Goal: Task Accomplishment & Management: Use online tool/utility

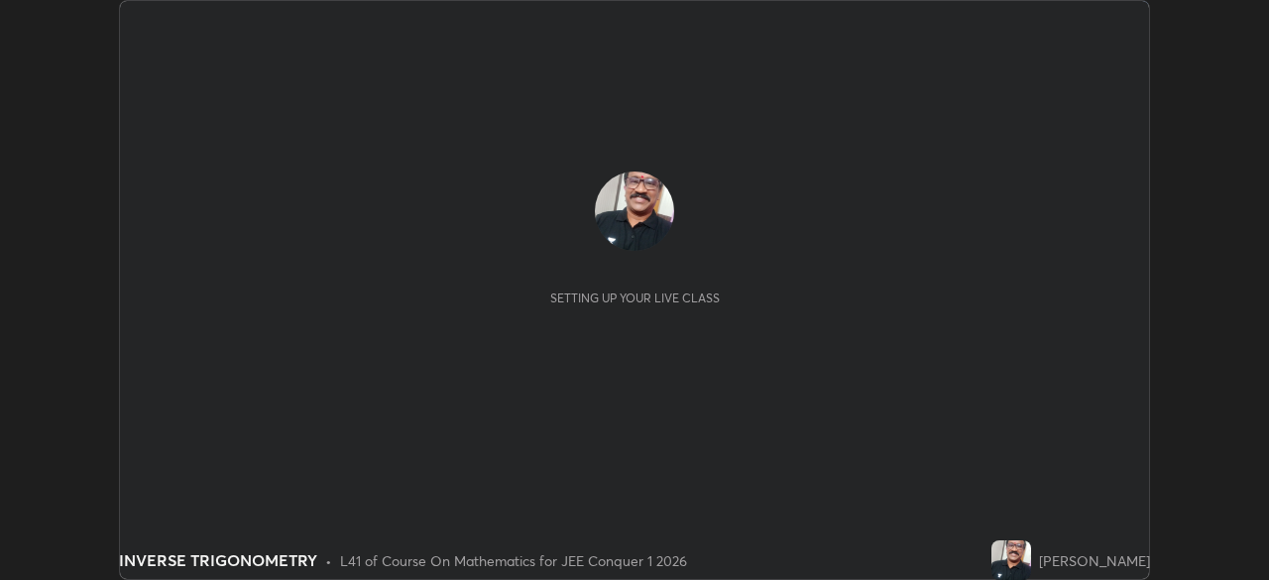
scroll to position [580, 1268]
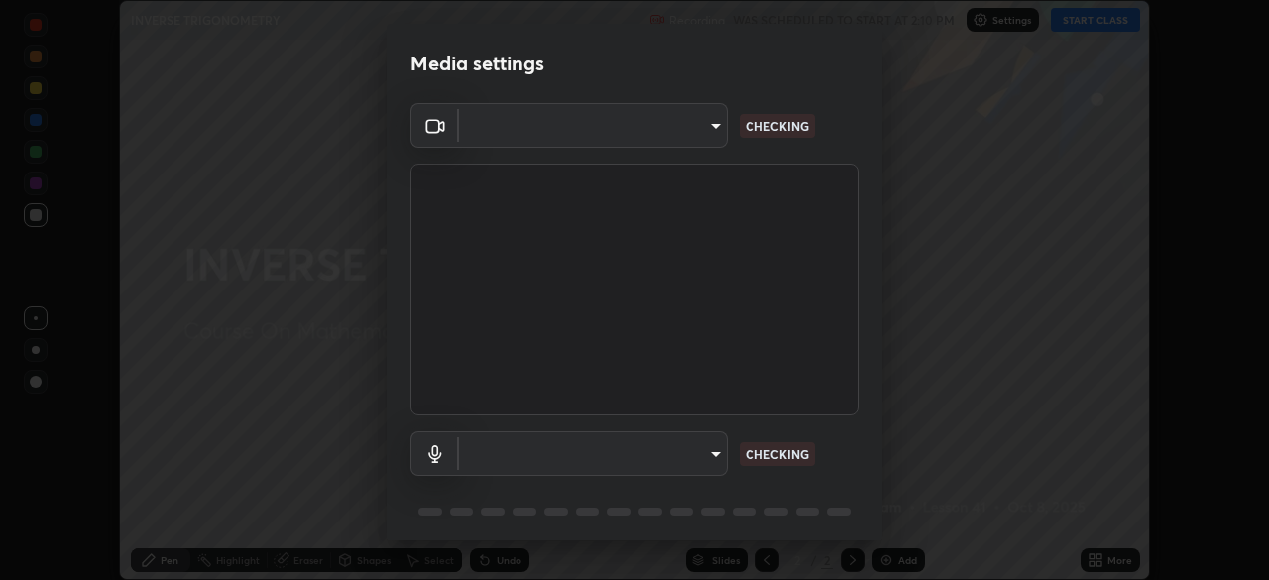
type input "2055d6b4886d5bb201a281e5a31a67b5b42155ec06478ebd21392b7472ee883e"
type input "default"
click at [714, 455] on body "Erase all INVERSE TRIGONOMETRY Recording WAS SCHEDULED TO START AT 2:10 PM Sett…" at bounding box center [634, 290] width 1269 height 580
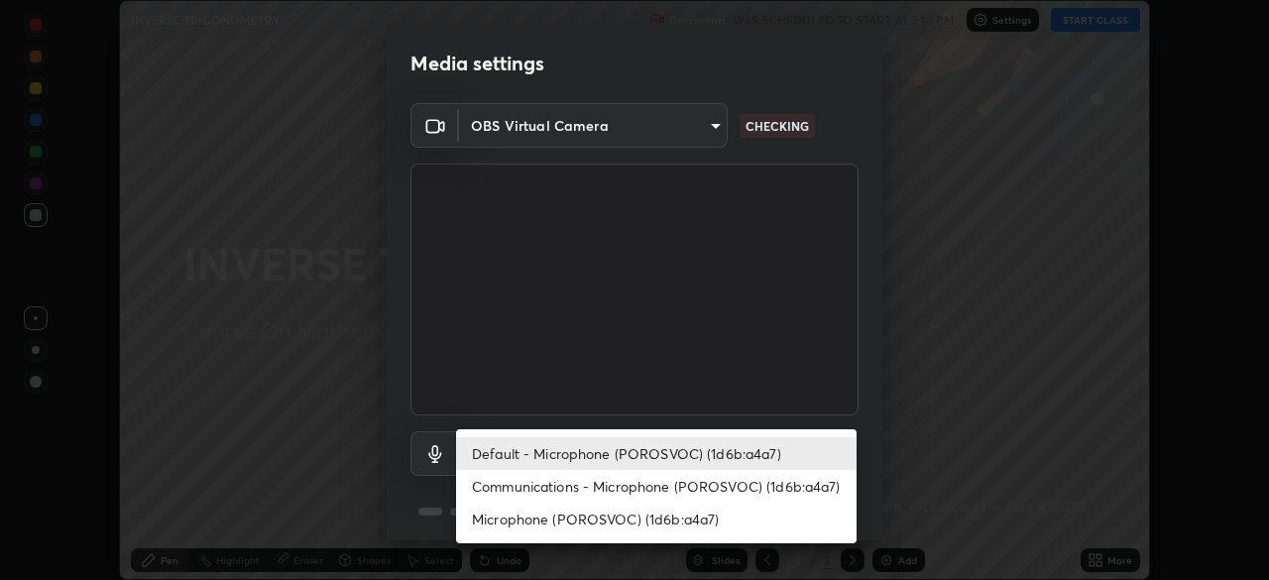
click at [687, 449] on li "Default - Microphone (POROSVOC) (1d6b:a4a7)" at bounding box center [656, 453] width 400 height 33
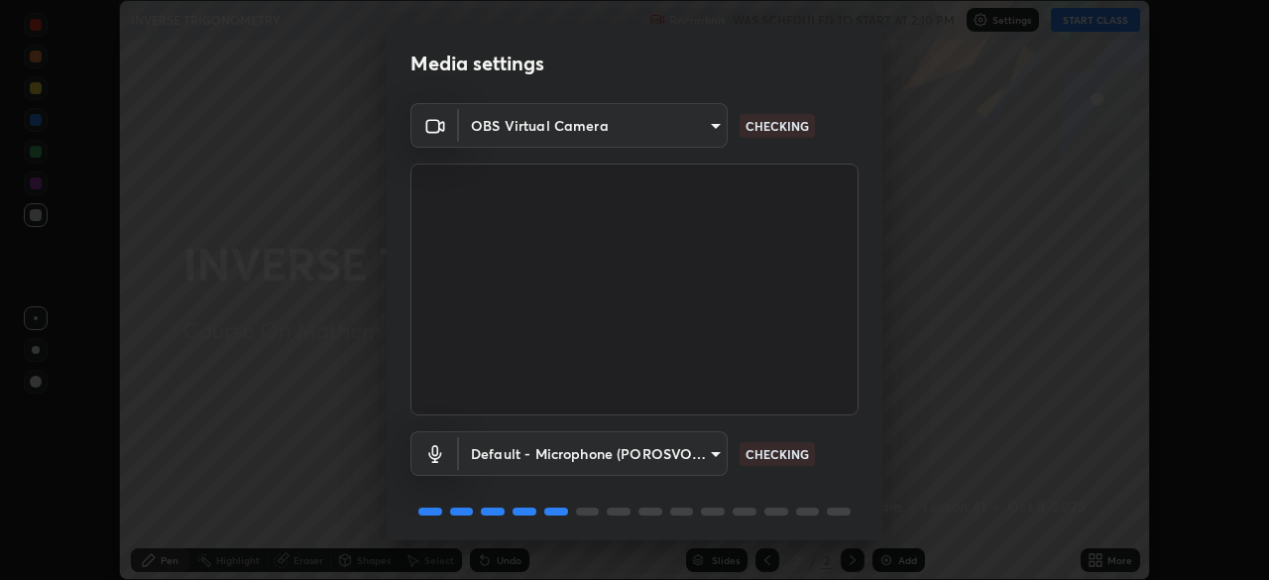
scroll to position [70, 0]
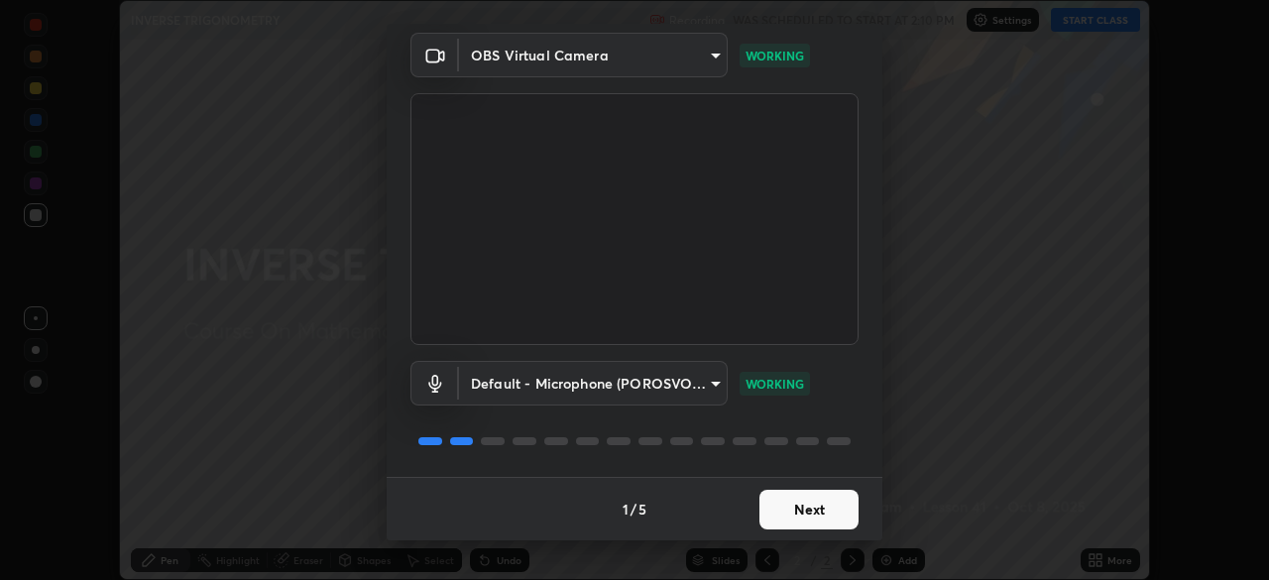
click at [798, 504] on button "Next" at bounding box center [808, 510] width 99 height 40
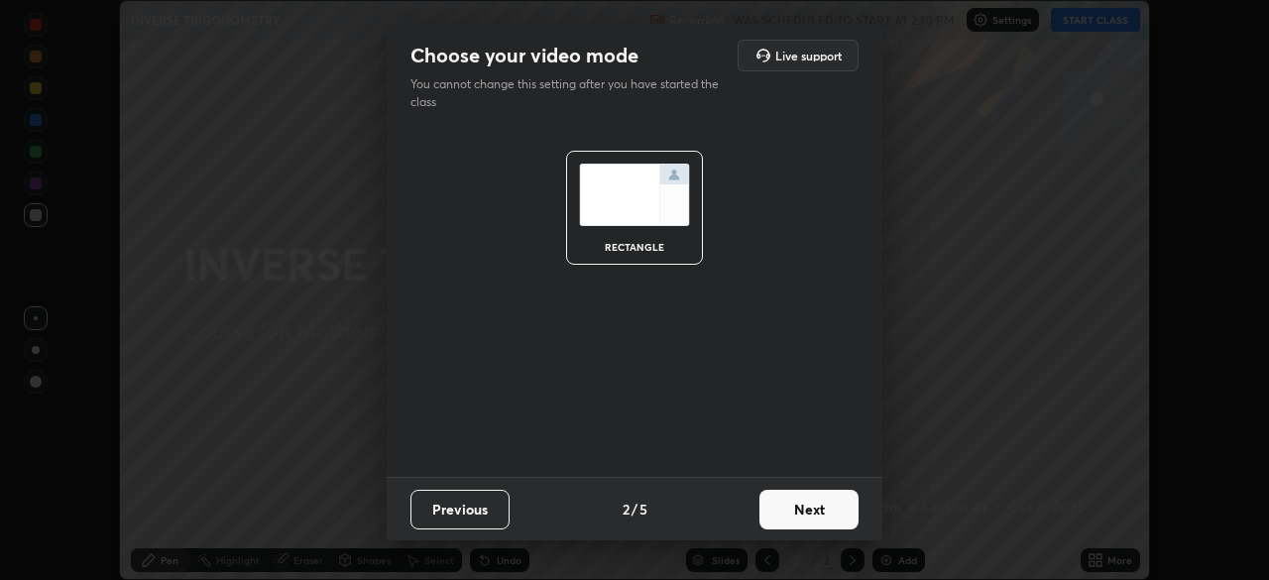
click at [810, 512] on button "Next" at bounding box center [808, 510] width 99 height 40
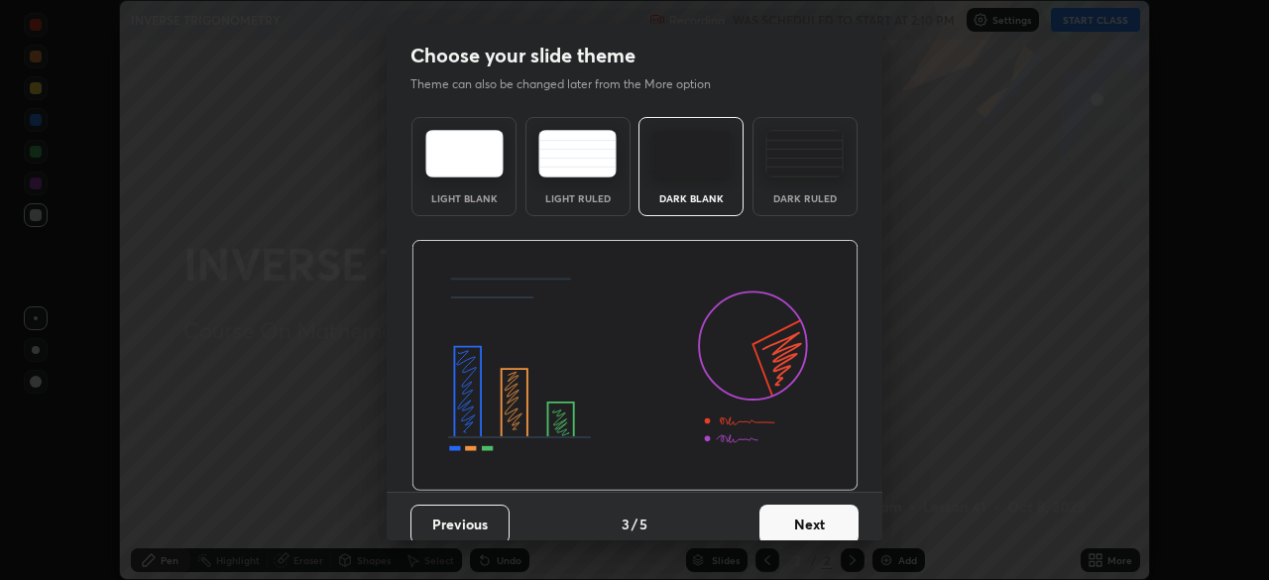
click at [804, 515] on button "Next" at bounding box center [808, 525] width 99 height 40
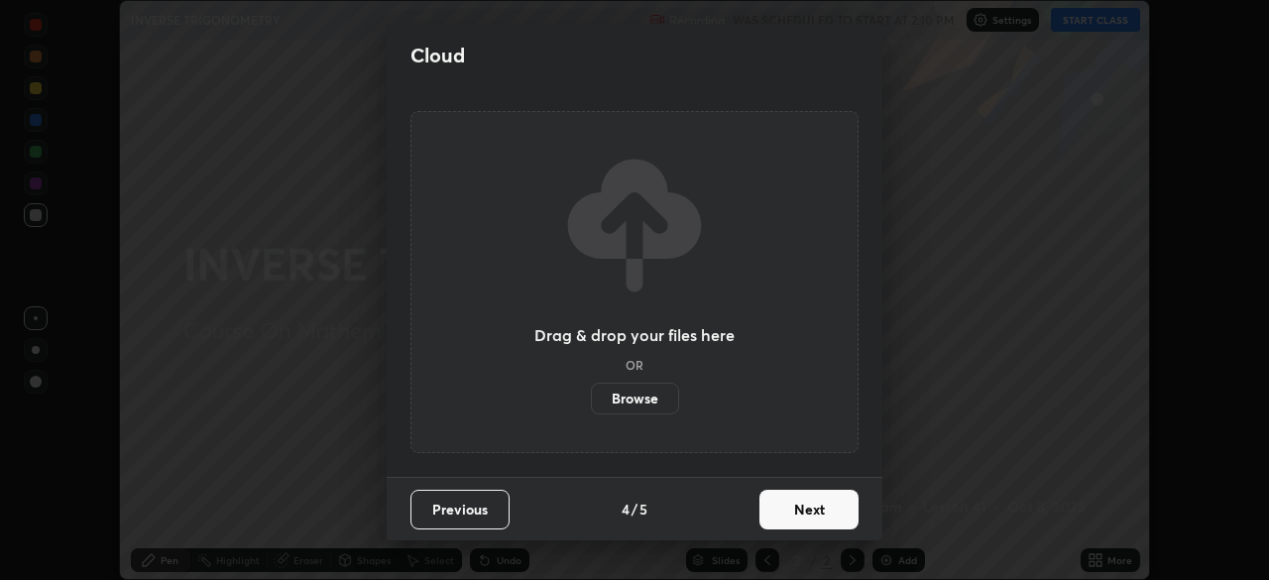
click at [807, 503] on button "Next" at bounding box center [808, 510] width 99 height 40
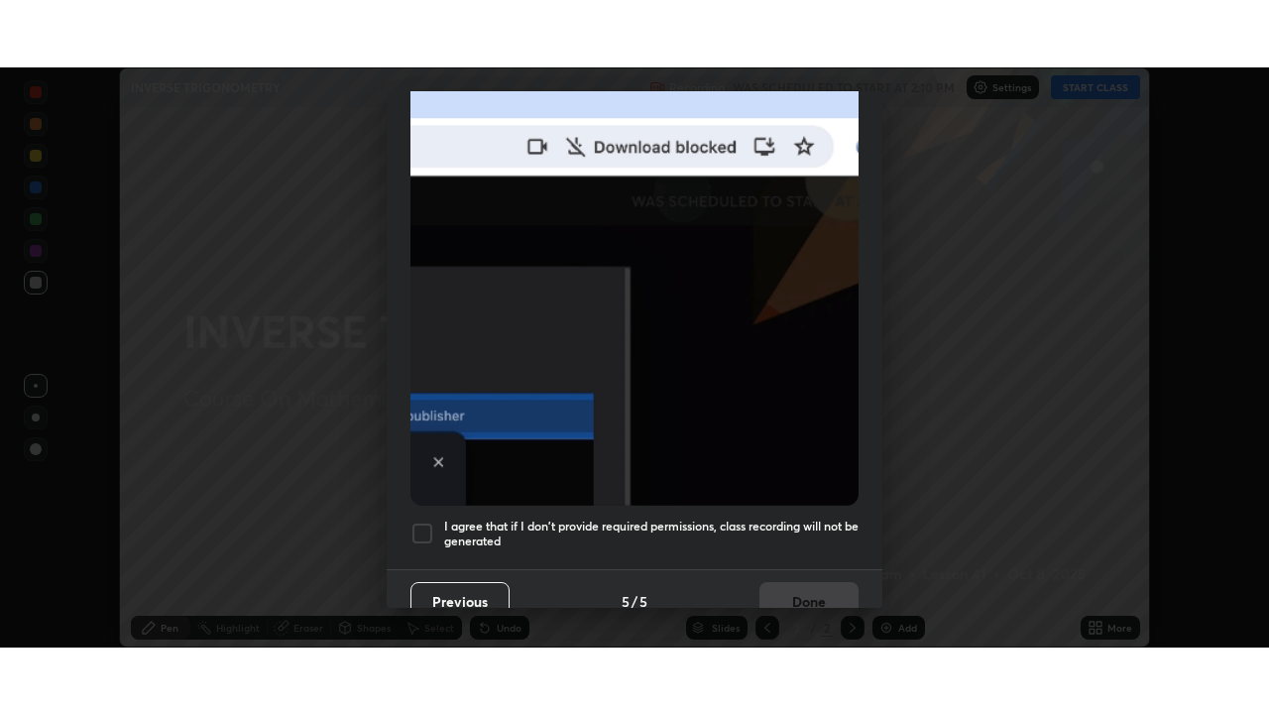
scroll to position [475, 0]
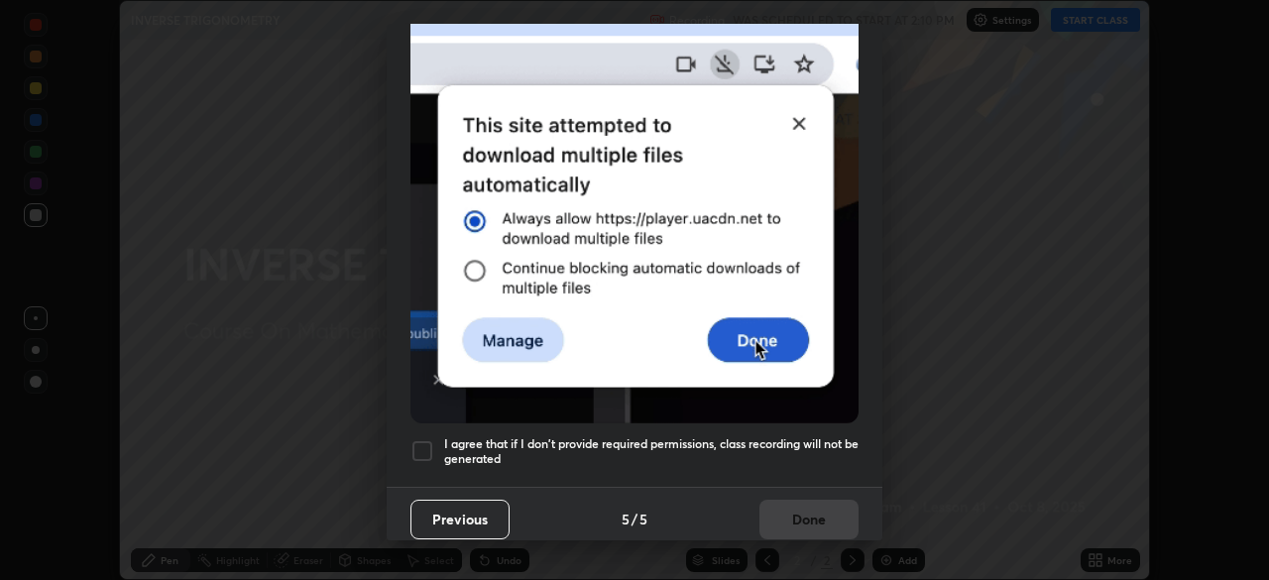
click at [421, 444] on div at bounding box center [422, 451] width 24 height 24
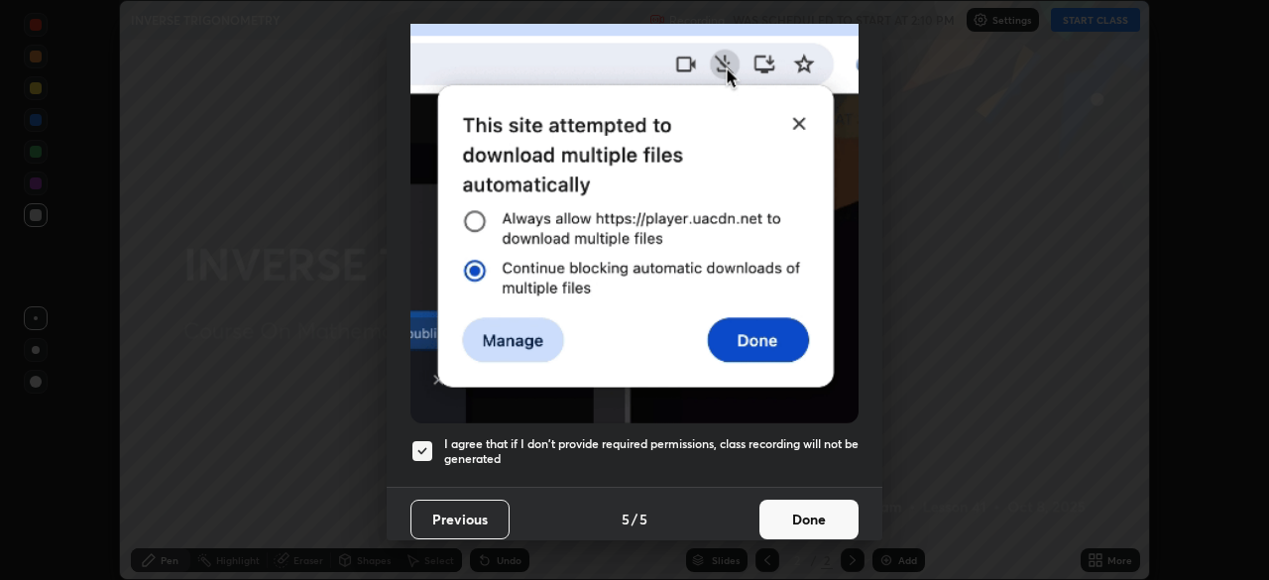
click at [795, 509] on button "Done" at bounding box center [808, 520] width 99 height 40
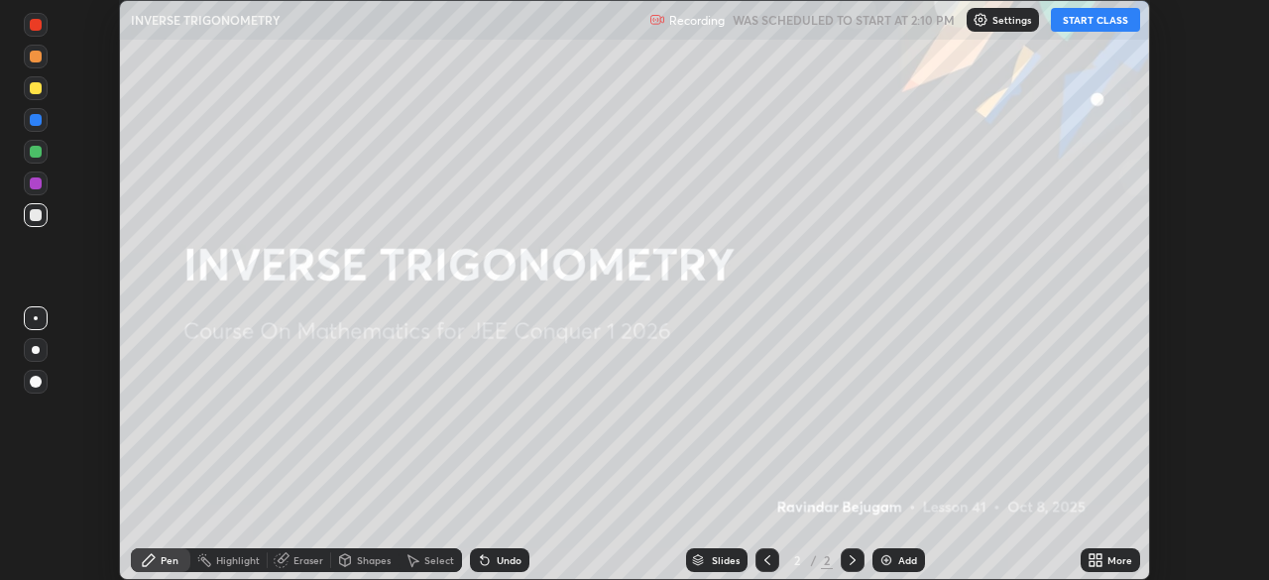
click at [1086, 18] on button "START CLASS" at bounding box center [1095, 20] width 89 height 24
click at [908, 561] on div "Add" at bounding box center [907, 560] width 19 height 10
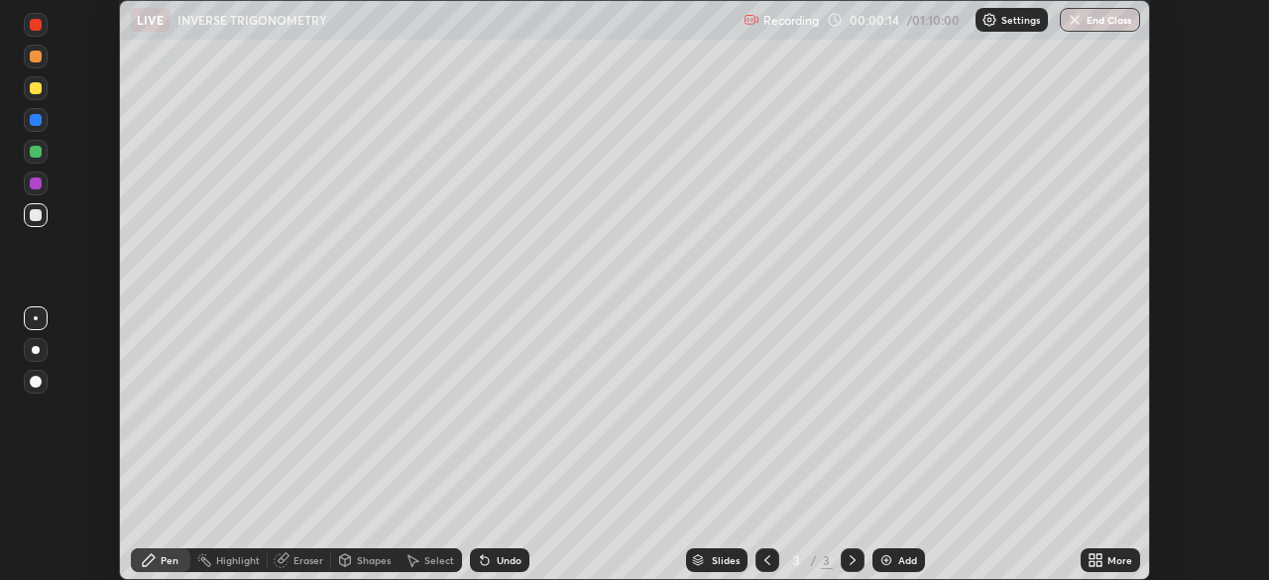
click at [1098, 563] on icon at bounding box center [1098, 563] width 5 height 5
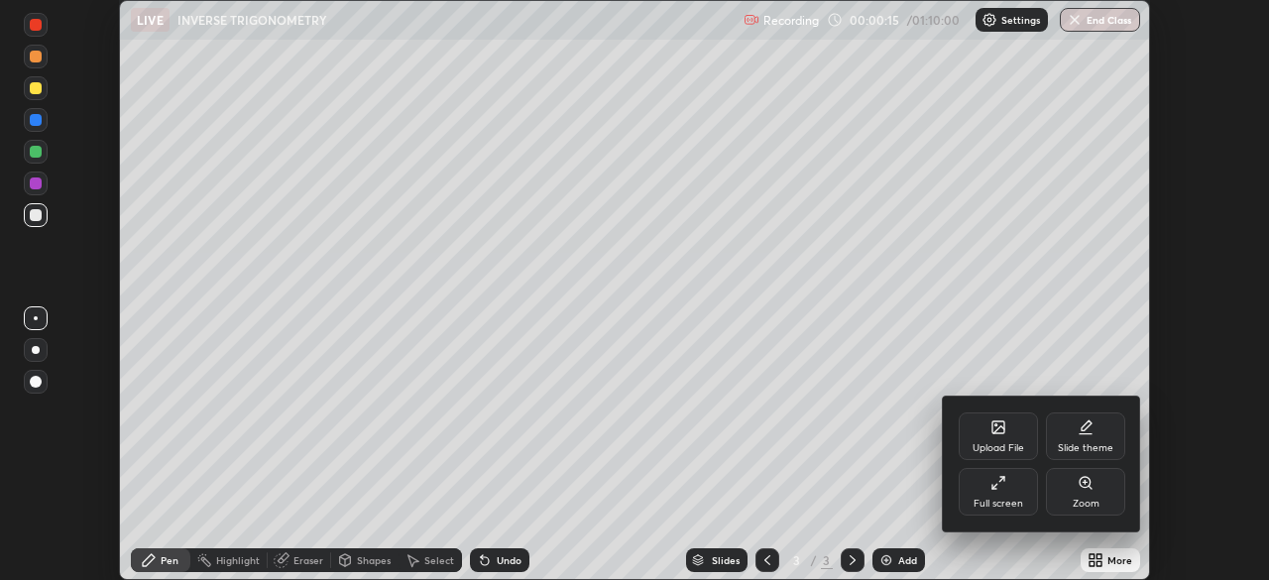
click at [1008, 501] on div "Full screen" at bounding box center [998, 504] width 50 height 10
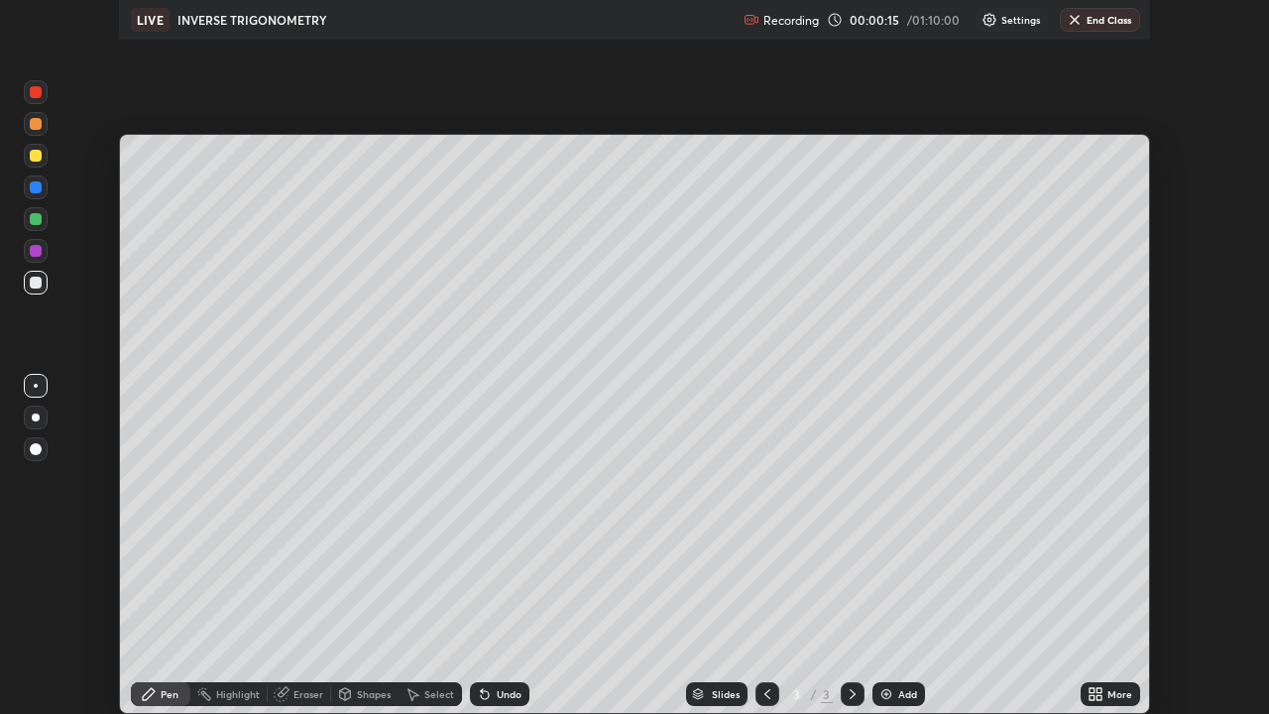
scroll to position [714, 1269]
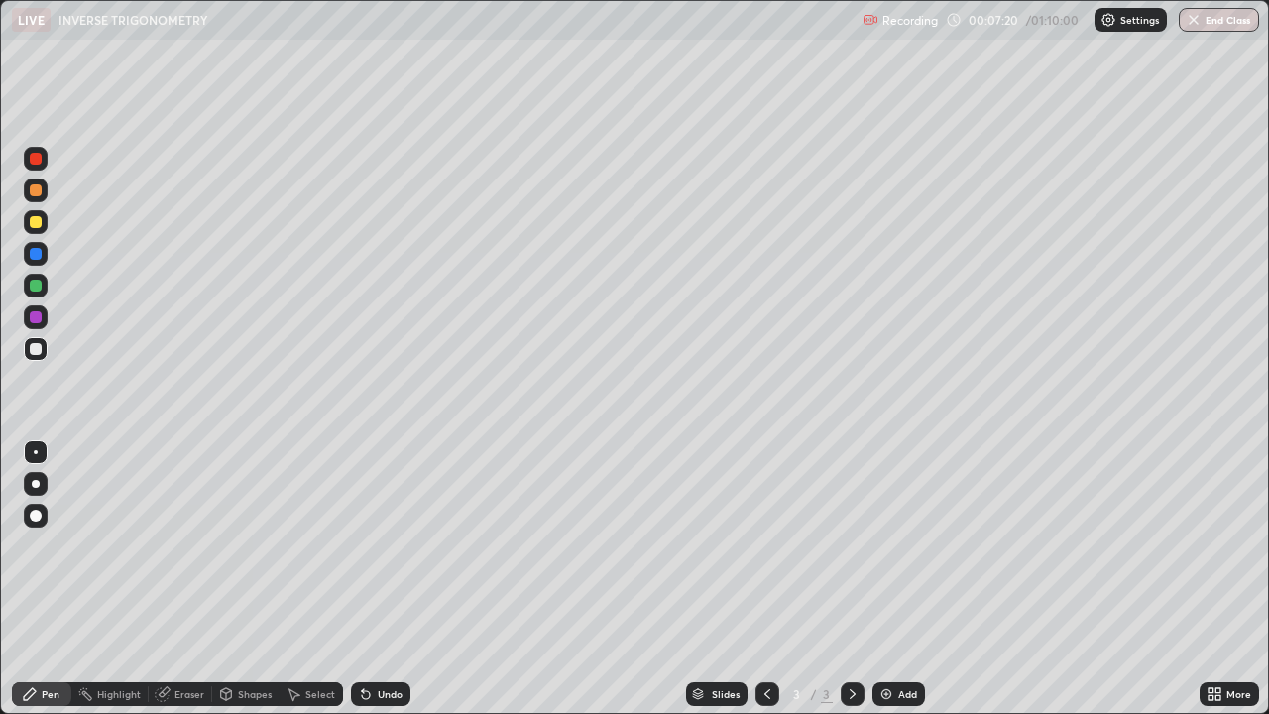
click at [385, 579] on div "Undo" at bounding box center [390, 694] width 25 height 10
click at [382, 579] on div "Undo" at bounding box center [390, 694] width 25 height 10
click at [381, 579] on div "Undo" at bounding box center [380, 694] width 59 height 24
click at [386, 579] on div "Undo" at bounding box center [380, 694] width 59 height 24
click at [897, 579] on div "Add" at bounding box center [898, 694] width 53 height 24
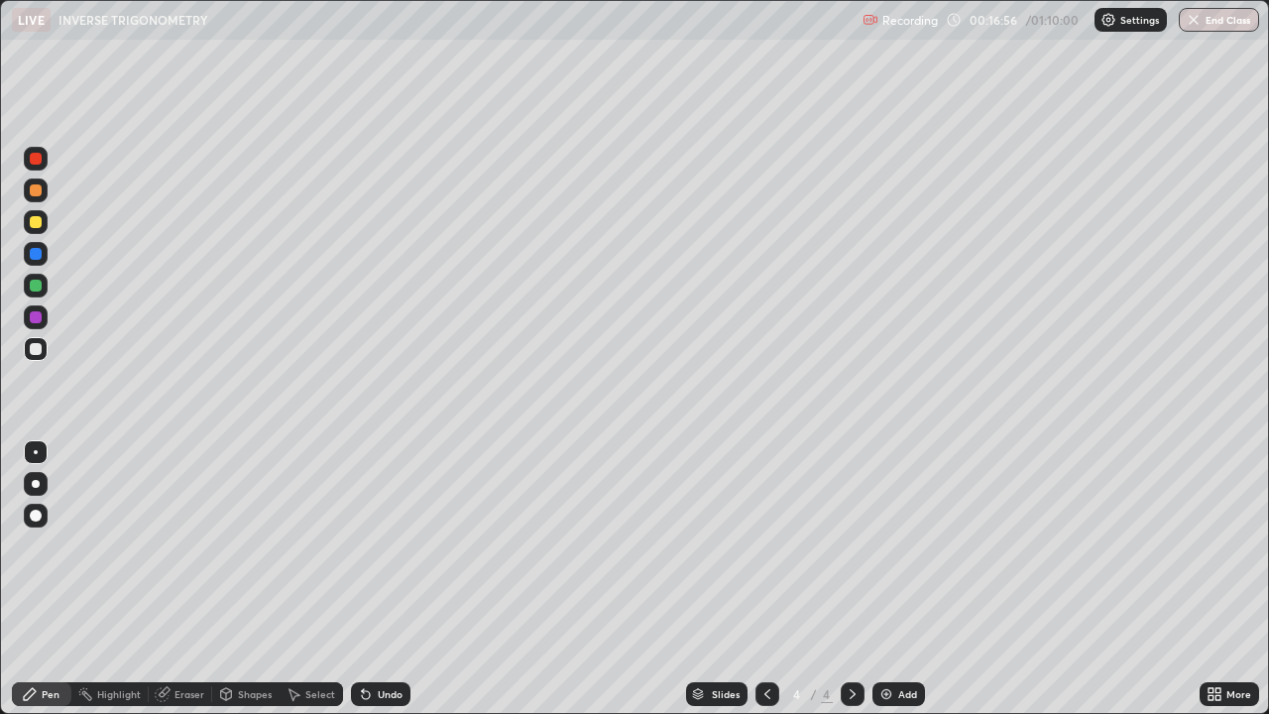
click at [884, 579] on img at bounding box center [886, 694] width 16 height 16
click at [890, 579] on img at bounding box center [886, 694] width 16 height 16
click at [385, 579] on div "Undo" at bounding box center [390, 694] width 25 height 10
click at [387, 579] on div "Undo" at bounding box center [390, 694] width 25 height 10
click at [372, 579] on div "Undo" at bounding box center [380, 694] width 59 height 24
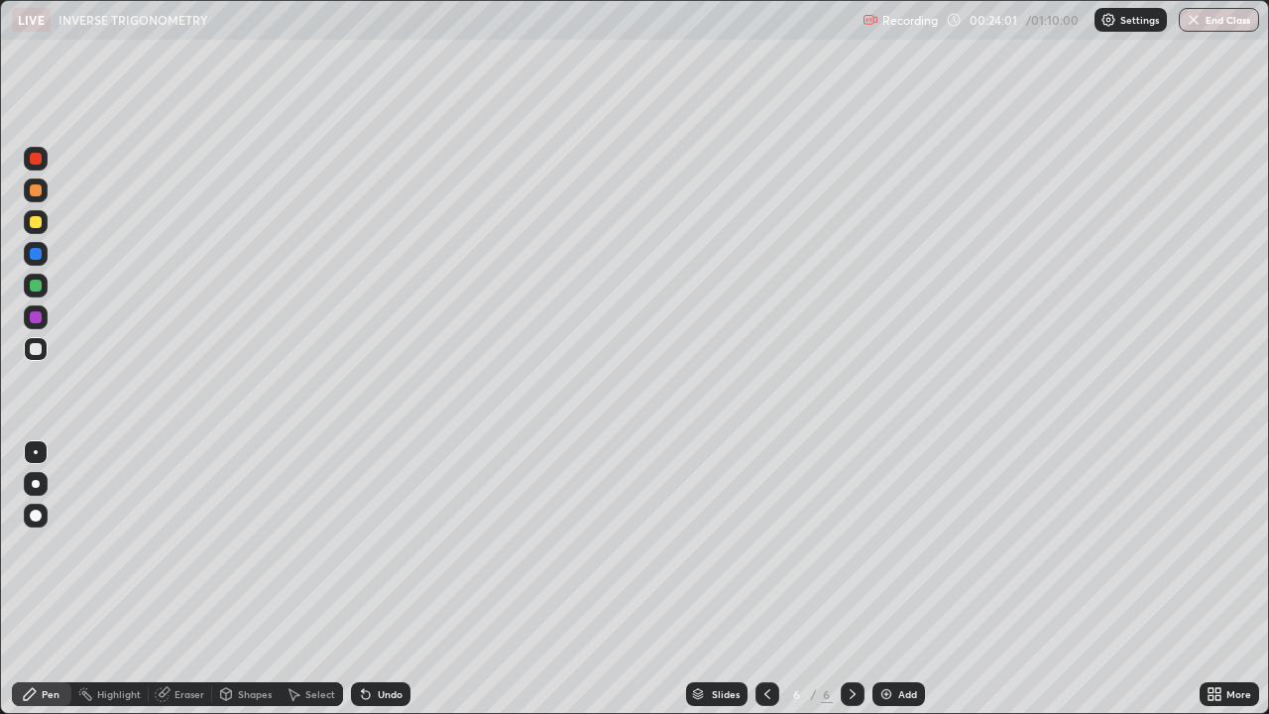
click at [370, 579] on icon at bounding box center [366, 694] width 16 height 16
click at [378, 579] on div "Undo" at bounding box center [390, 694] width 25 height 10
click at [381, 579] on div "Undo" at bounding box center [380, 694] width 59 height 24
click at [194, 579] on div "Eraser" at bounding box center [189, 694] width 30 height 10
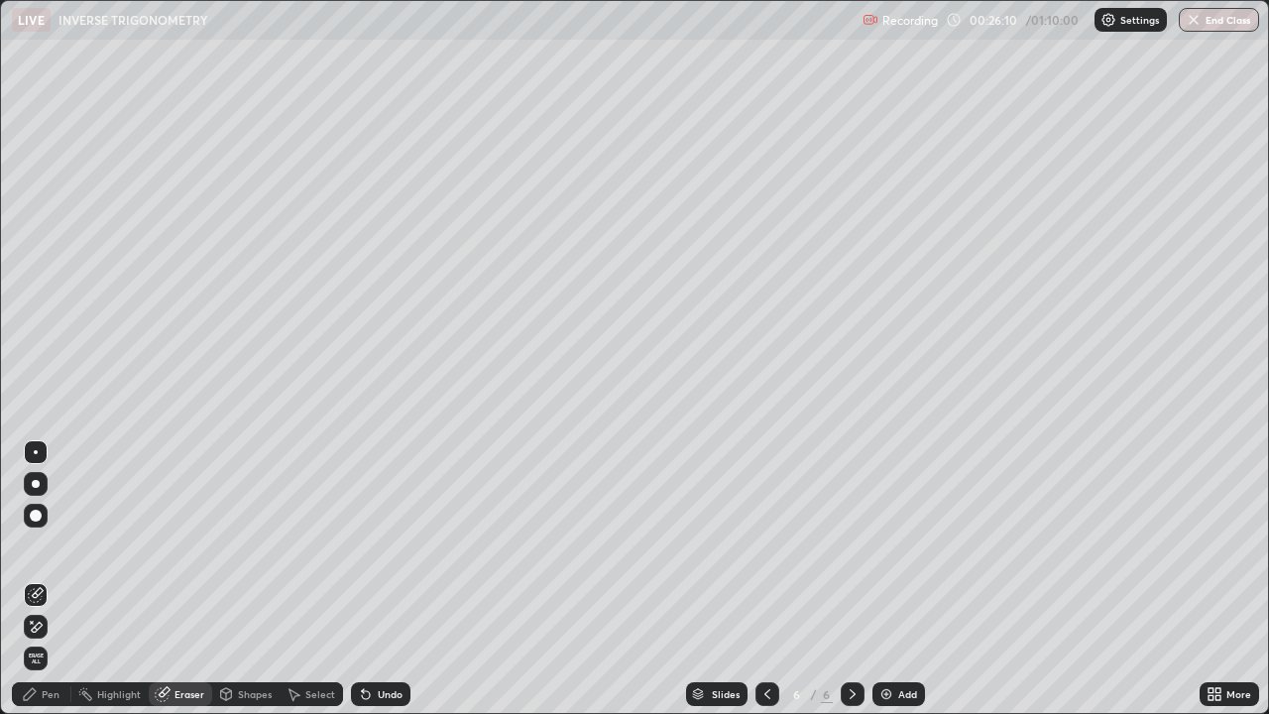
click at [51, 579] on div "Pen" at bounding box center [51, 694] width 18 height 10
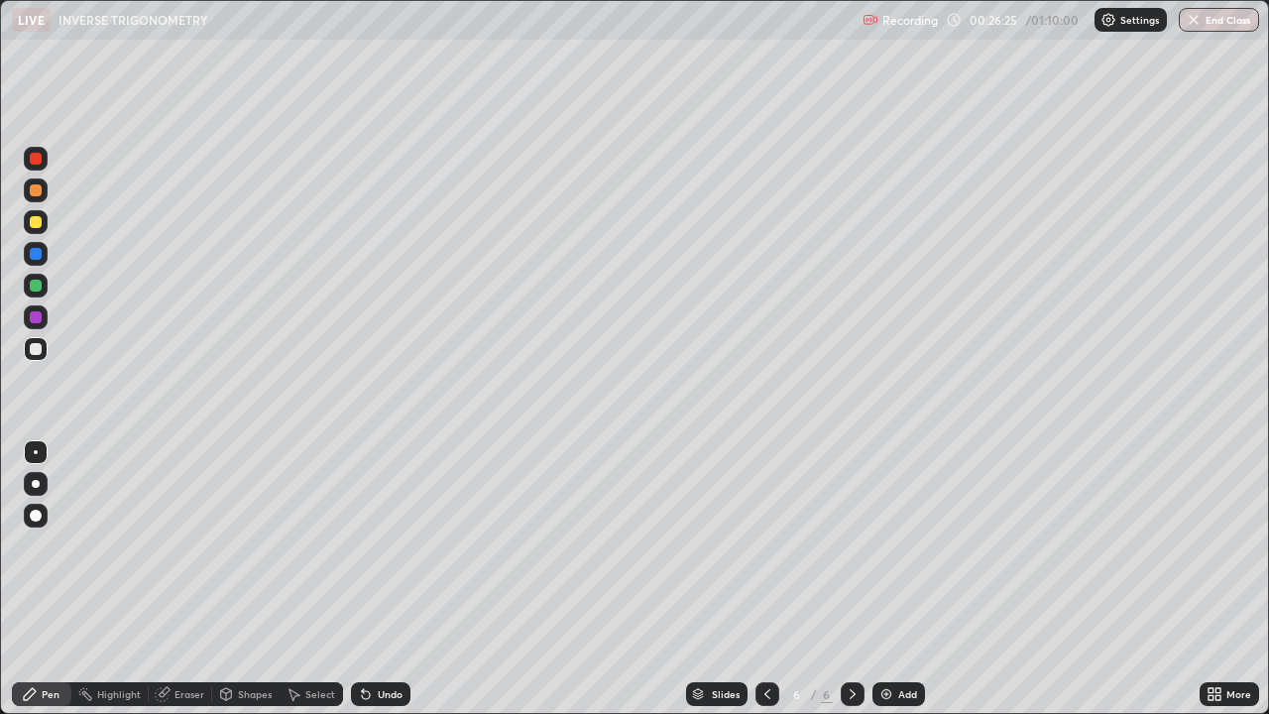
click at [199, 579] on div "Eraser" at bounding box center [189, 694] width 30 height 10
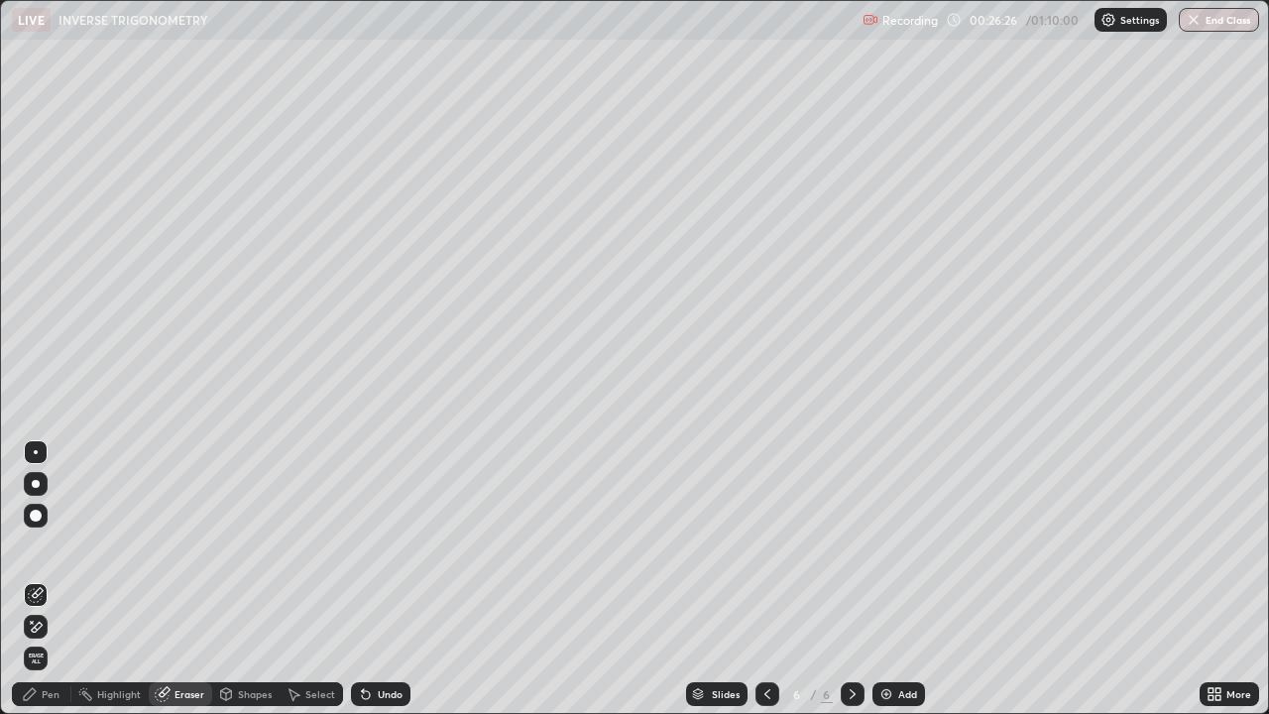
click at [217, 579] on div "Shapes" at bounding box center [245, 694] width 67 height 24
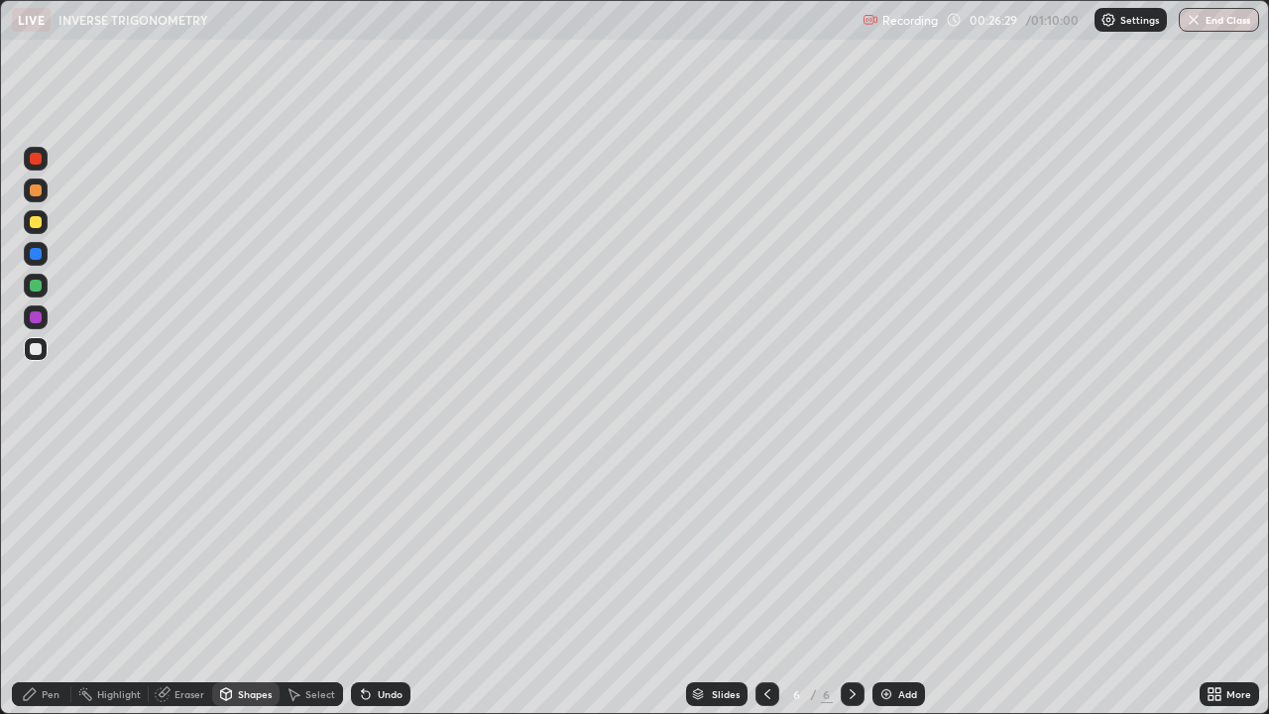
click at [193, 579] on div "Eraser" at bounding box center [189, 694] width 30 height 10
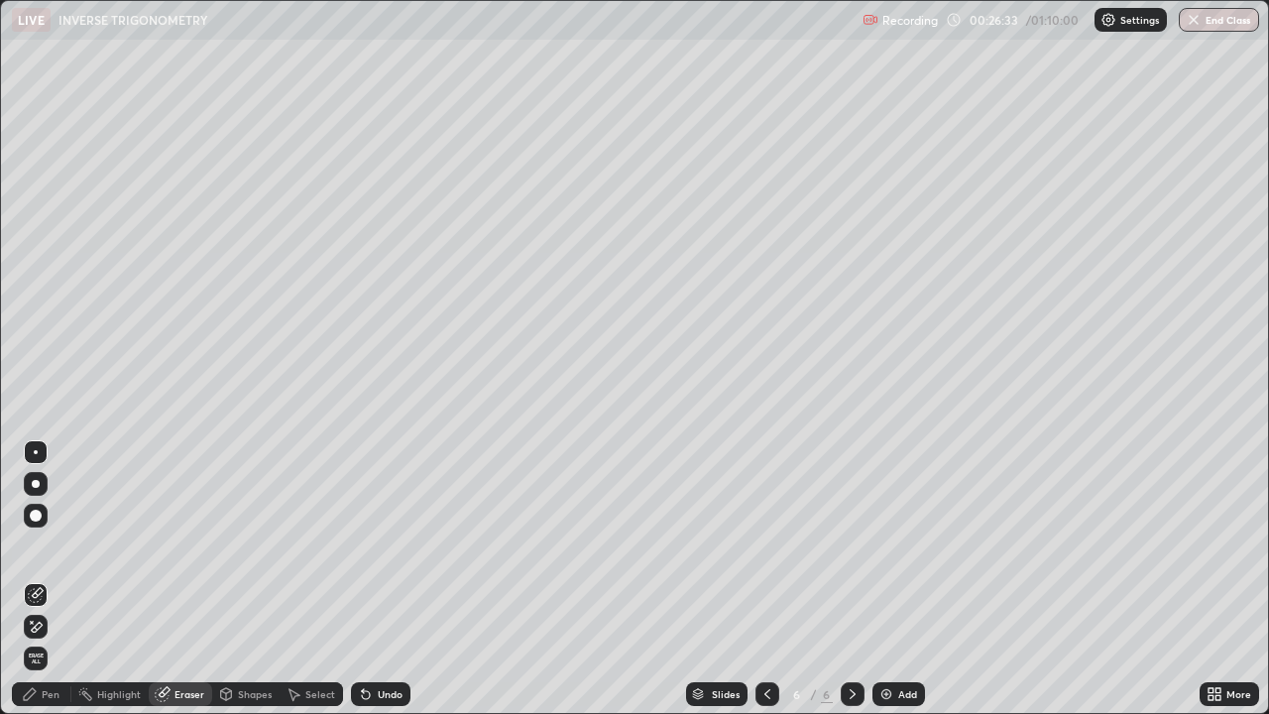
click at [62, 579] on div "Pen" at bounding box center [41, 694] width 59 height 24
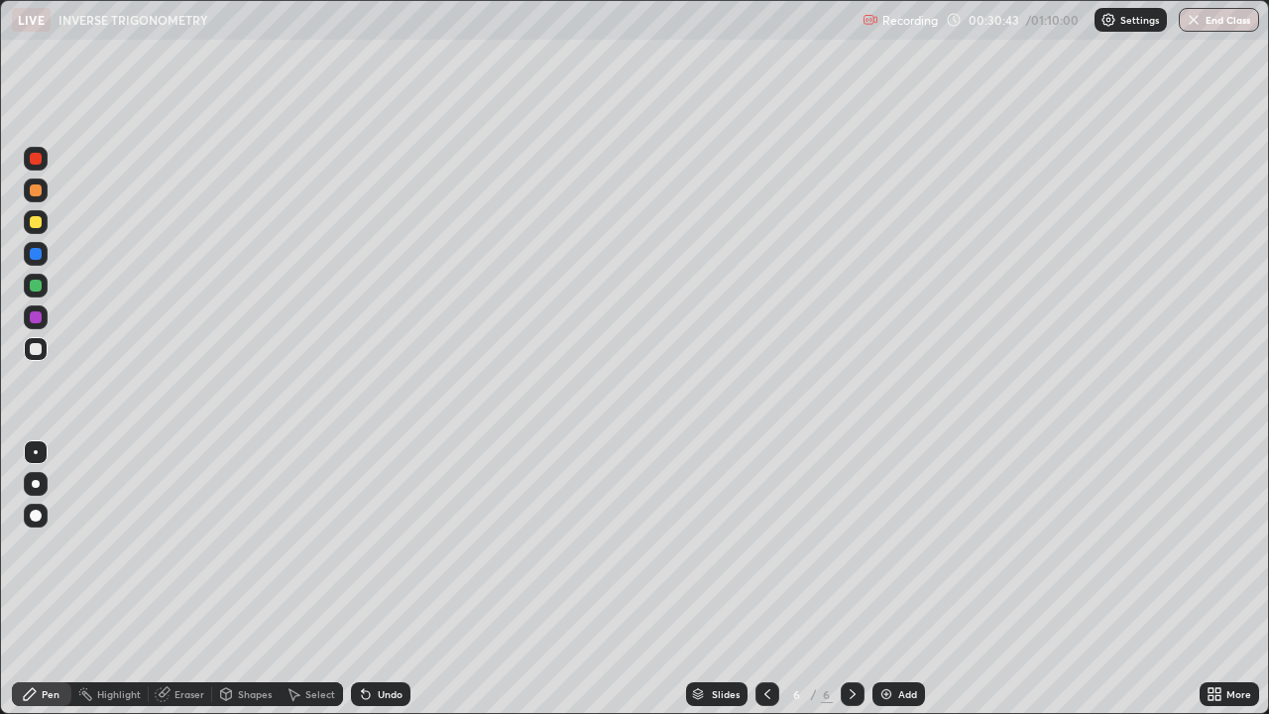
click at [891, 579] on img at bounding box center [886, 694] width 16 height 16
click at [904, 579] on div "Add" at bounding box center [907, 694] width 19 height 10
click at [887, 579] on img at bounding box center [886, 694] width 16 height 16
click at [382, 579] on div "Undo" at bounding box center [380, 694] width 59 height 24
click at [898, 579] on div "Add" at bounding box center [907, 694] width 19 height 10
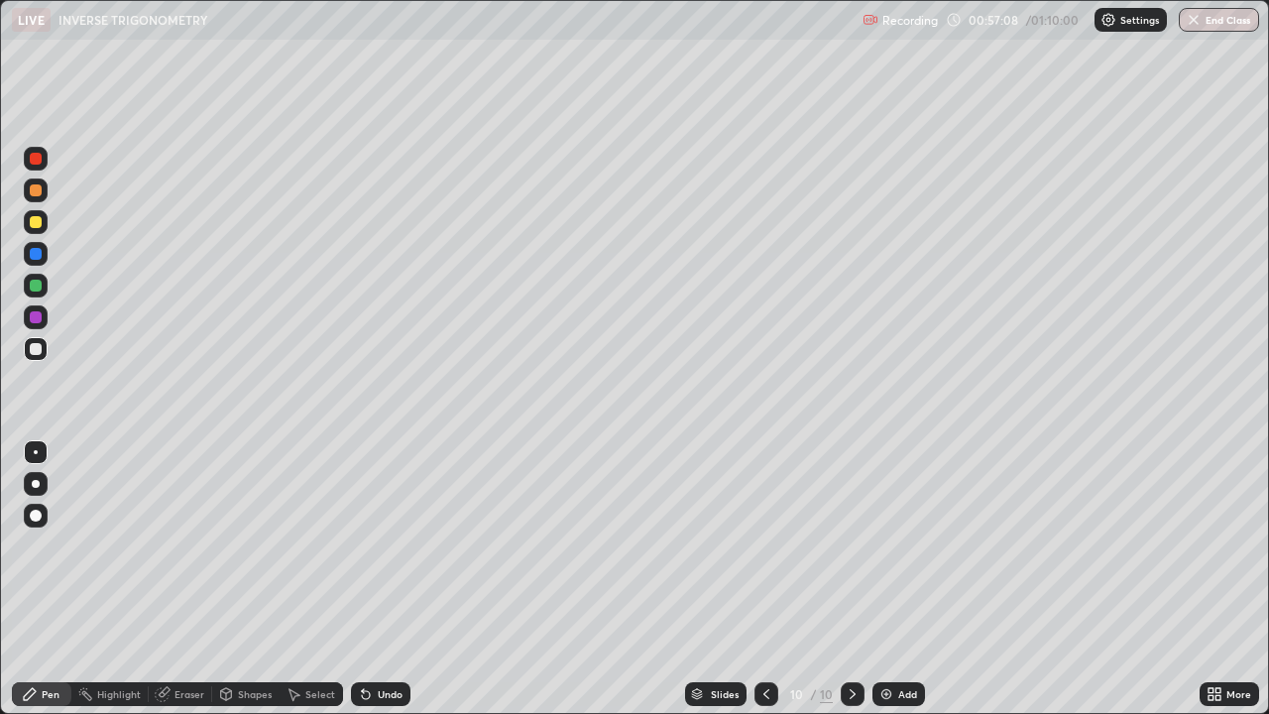
click at [379, 579] on div "Undo" at bounding box center [390, 694] width 25 height 10
click at [41, 571] on div at bounding box center [36, 555] width 32 height 238
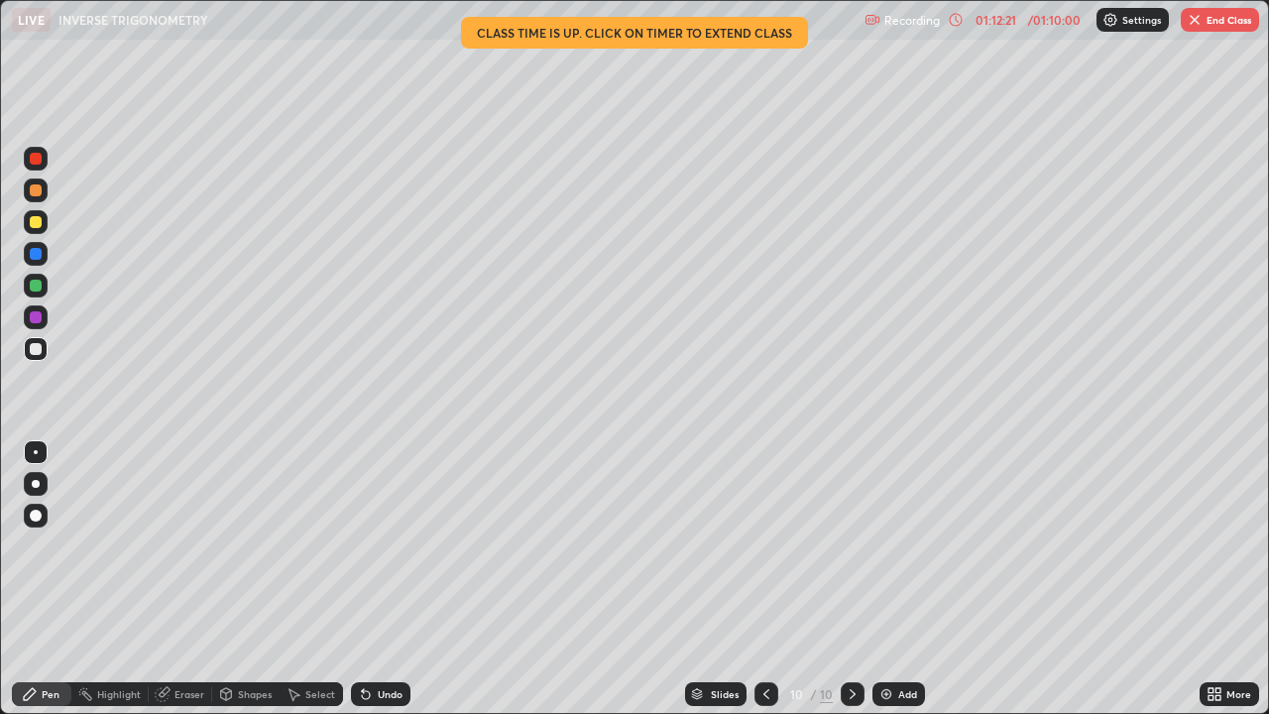
click at [1233, 25] on button "End Class" at bounding box center [1220, 20] width 78 height 24
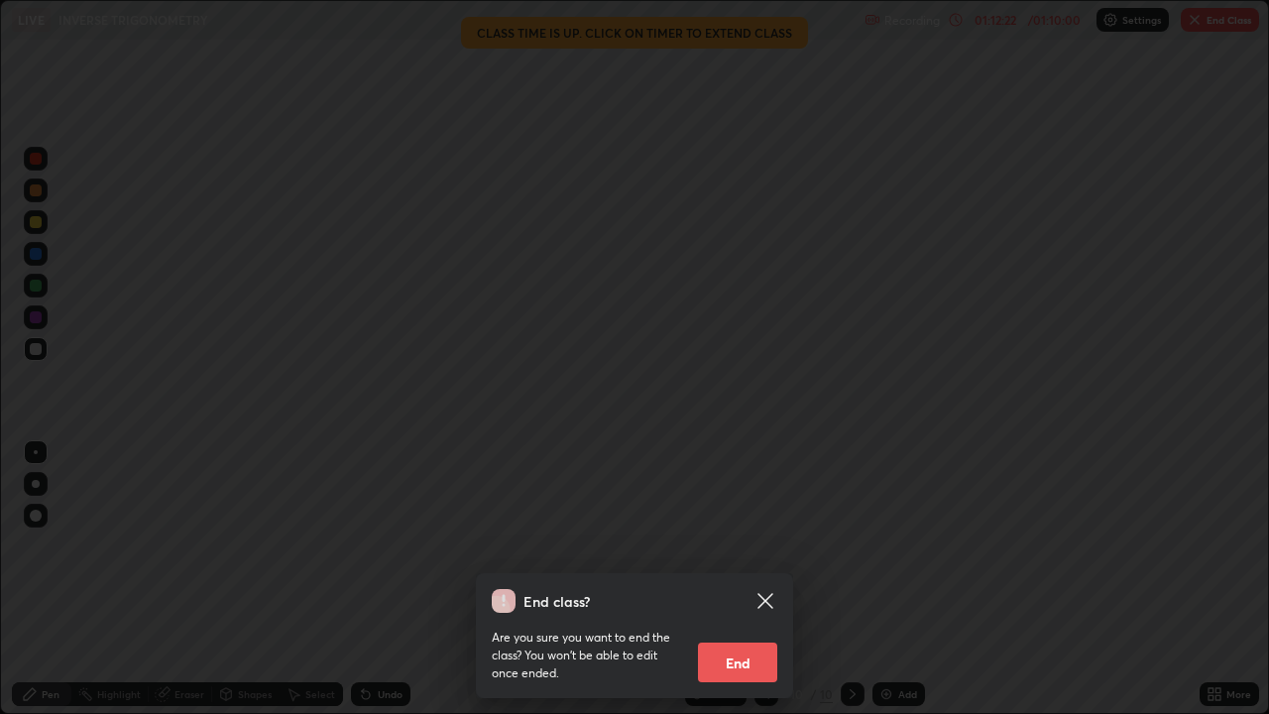
click at [752, 579] on button "End" at bounding box center [737, 662] width 79 height 40
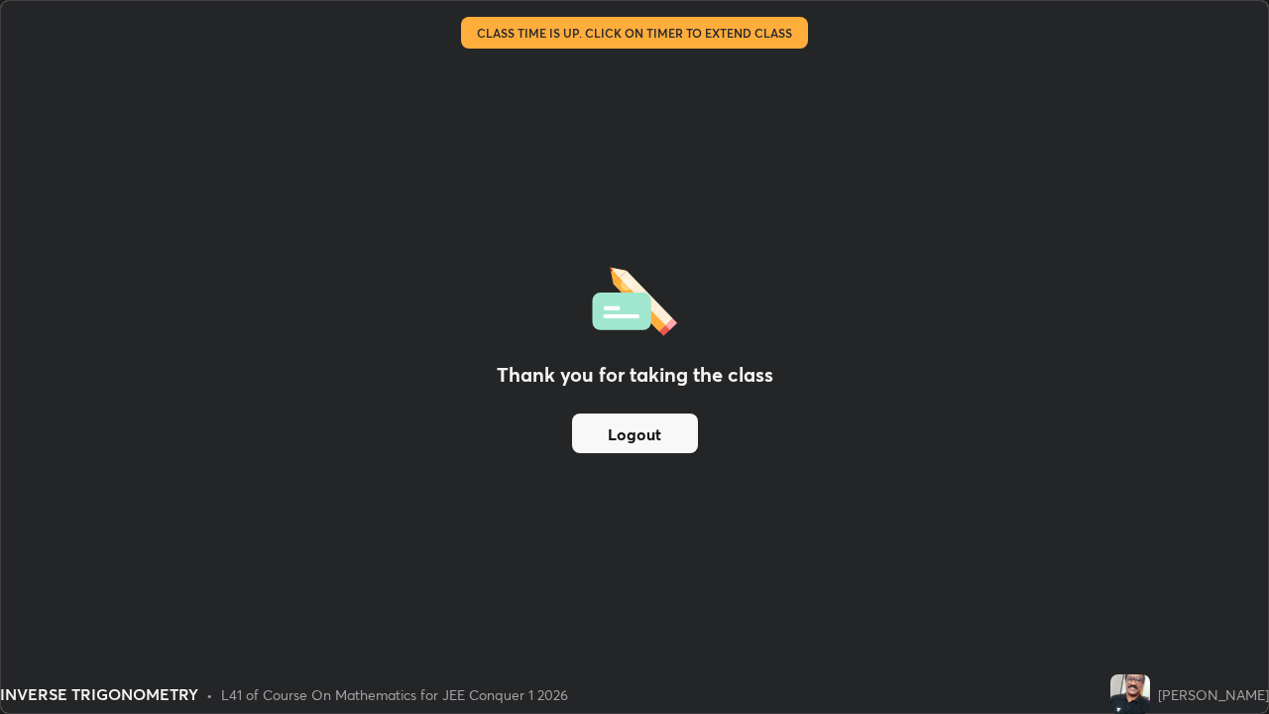
click at [679, 423] on button "Logout" at bounding box center [635, 433] width 126 height 40
click at [666, 446] on button "Logout" at bounding box center [635, 433] width 126 height 40
click at [659, 442] on button "Logout" at bounding box center [635, 433] width 126 height 40
click at [653, 432] on button "Logout" at bounding box center [635, 433] width 126 height 40
click at [652, 435] on button "Logout" at bounding box center [635, 433] width 126 height 40
